Goal: Navigation & Orientation: Find specific page/section

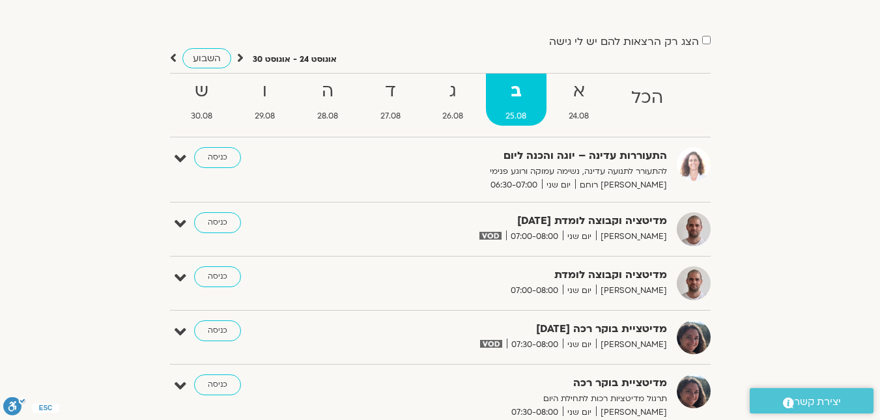
scroll to position [50, 0]
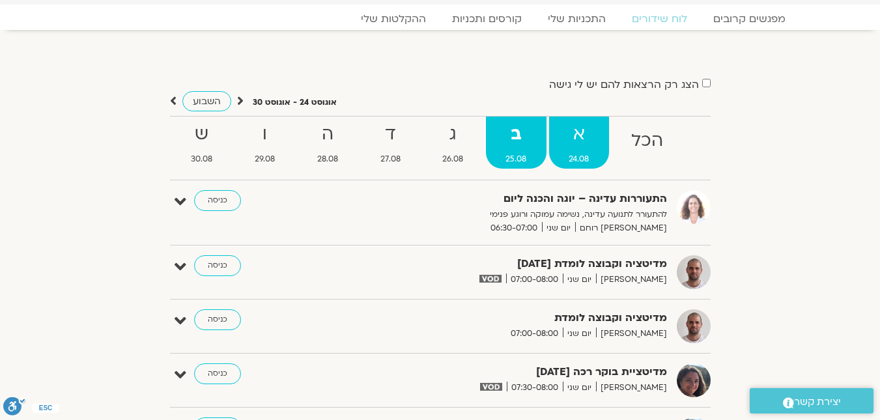
click at [593, 147] on strong "א" at bounding box center [579, 134] width 60 height 29
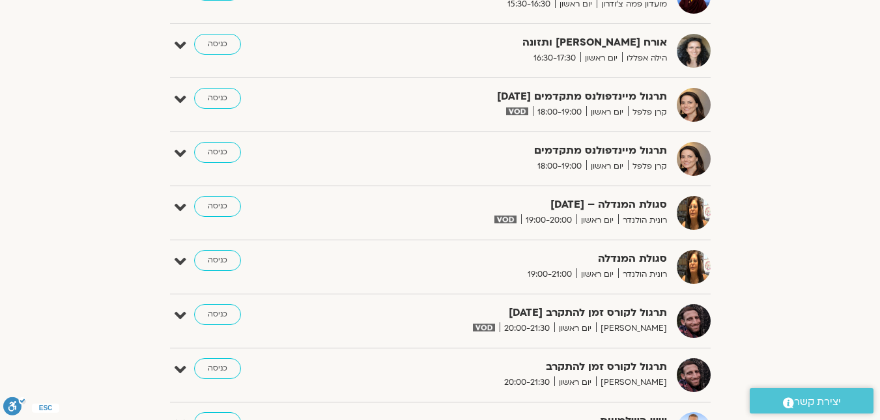
scroll to position [1019, 0]
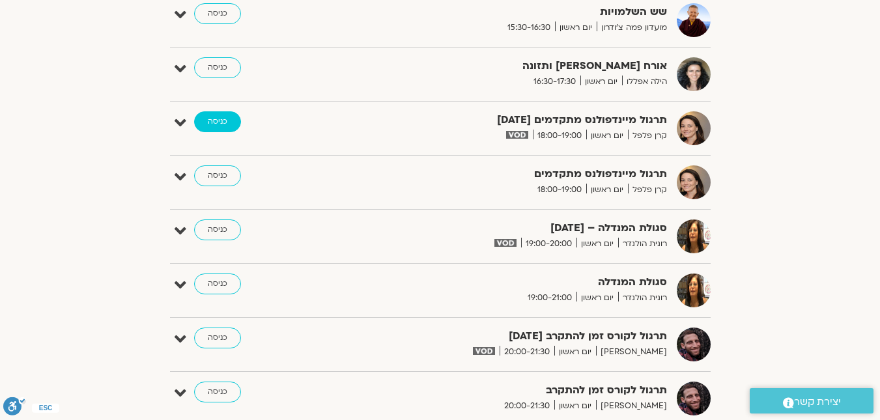
click at [229, 120] on link "כניסה" at bounding box center [217, 121] width 47 height 21
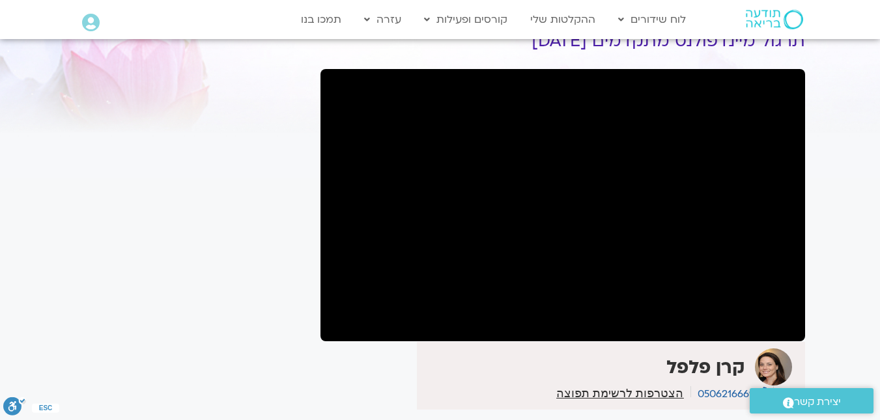
scroll to position [130, 0]
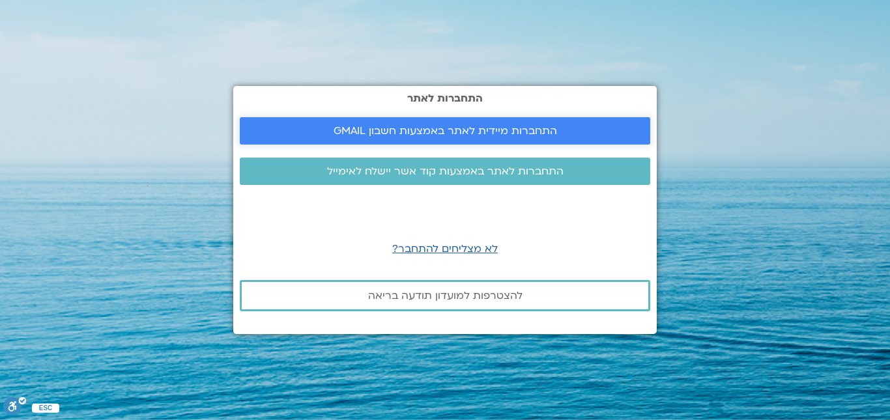
click at [456, 143] on link "התחברות מיידית לאתר באמצעות חשבון GMAIL" at bounding box center [445, 130] width 411 height 27
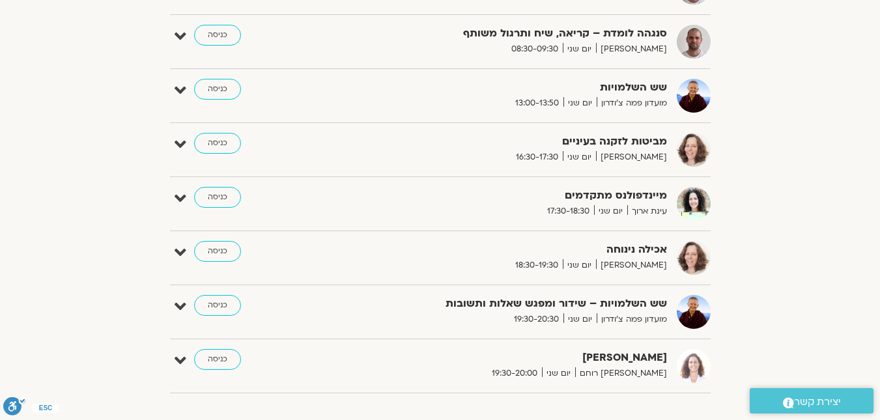
scroll to position [652, 0]
